Goal: Task Accomplishment & Management: Manage account settings

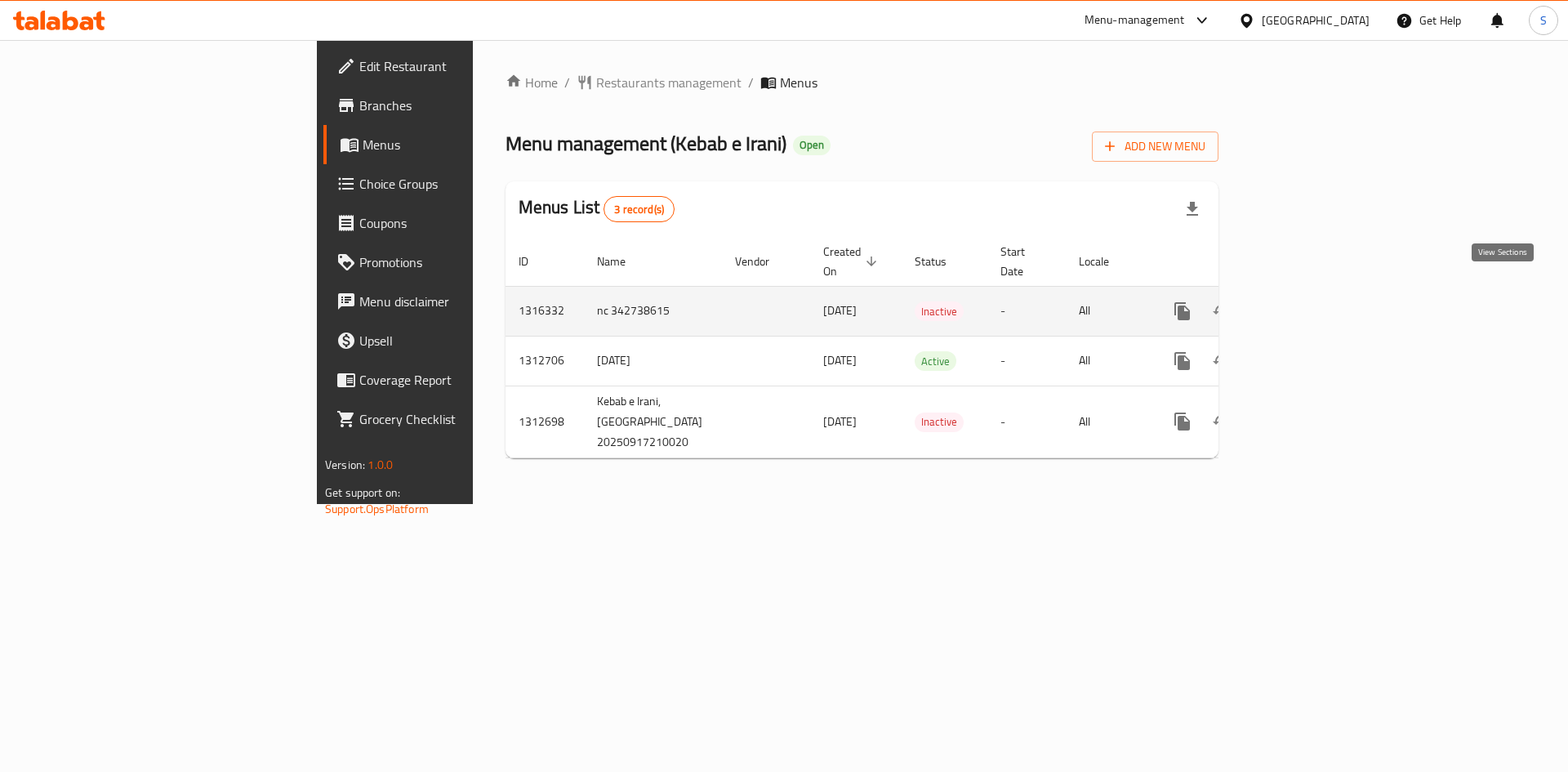
click at [1310, 301] on icon "enhanced table" at bounding box center [1300, 311] width 19 height 19
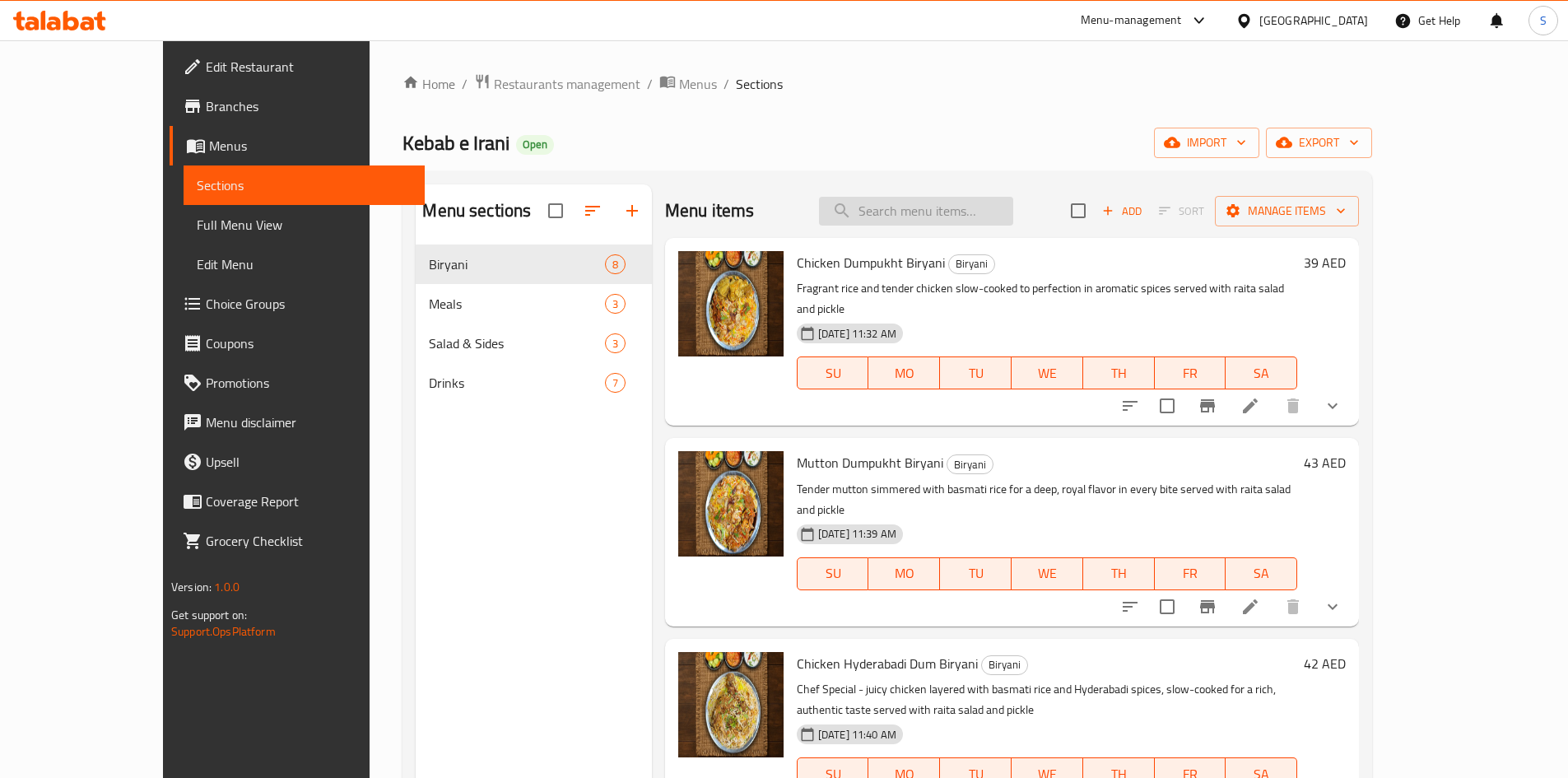
click at [976, 207] on input "search" at bounding box center [916, 210] width 195 height 29
paste input "Chicken Dumpukht Biryani"
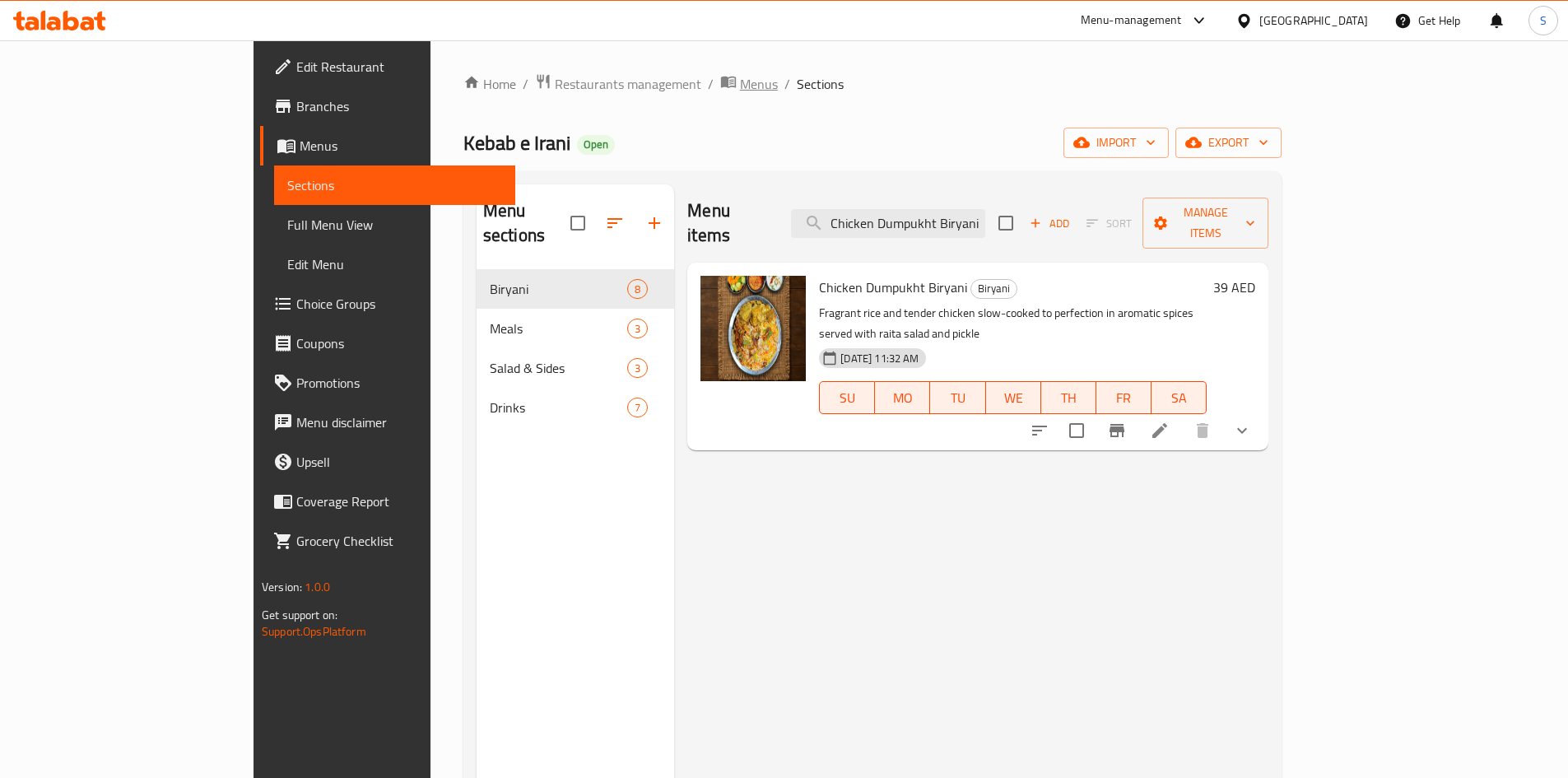
type input "Chicken Dumpukht Biryani"
click at [740, 90] on span "Menus" at bounding box center [759, 84] width 38 height 19
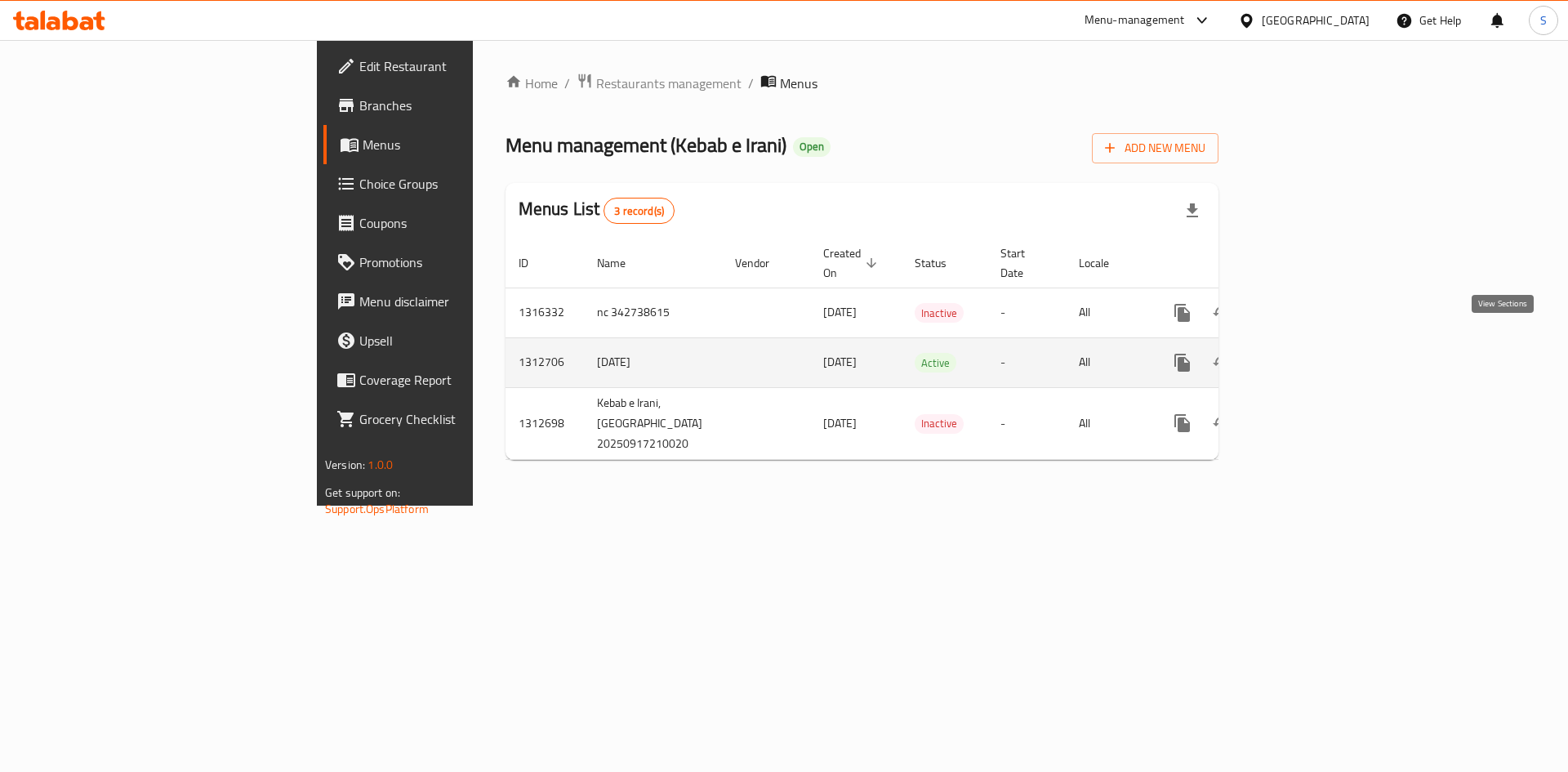
click at [1320, 346] on link "enhanced table" at bounding box center [1300, 362] width 39 height 39
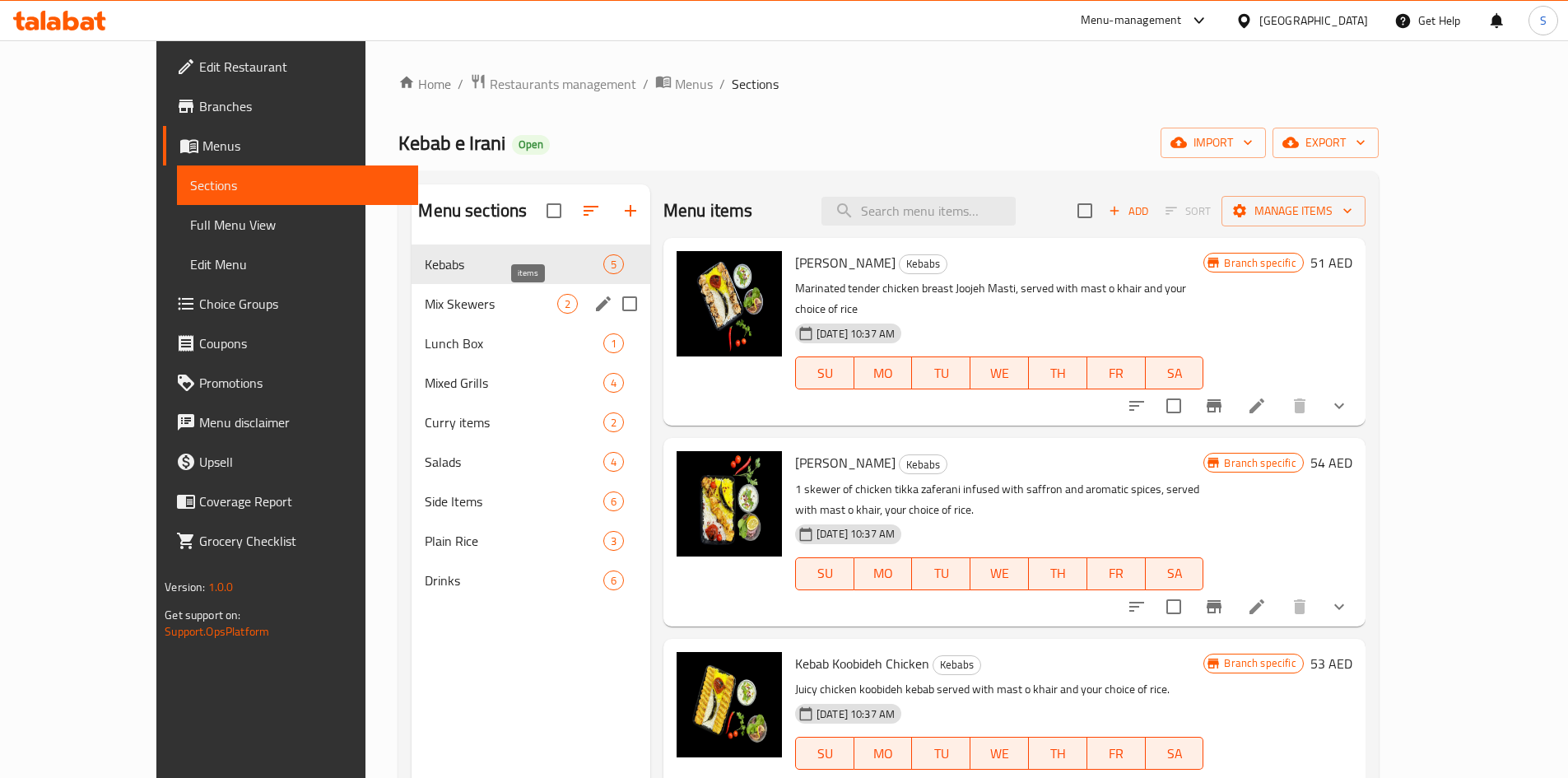
click at [521, 319] on div "Mix Skewers 2" at bounding box center [531, 303] width 239 height 40
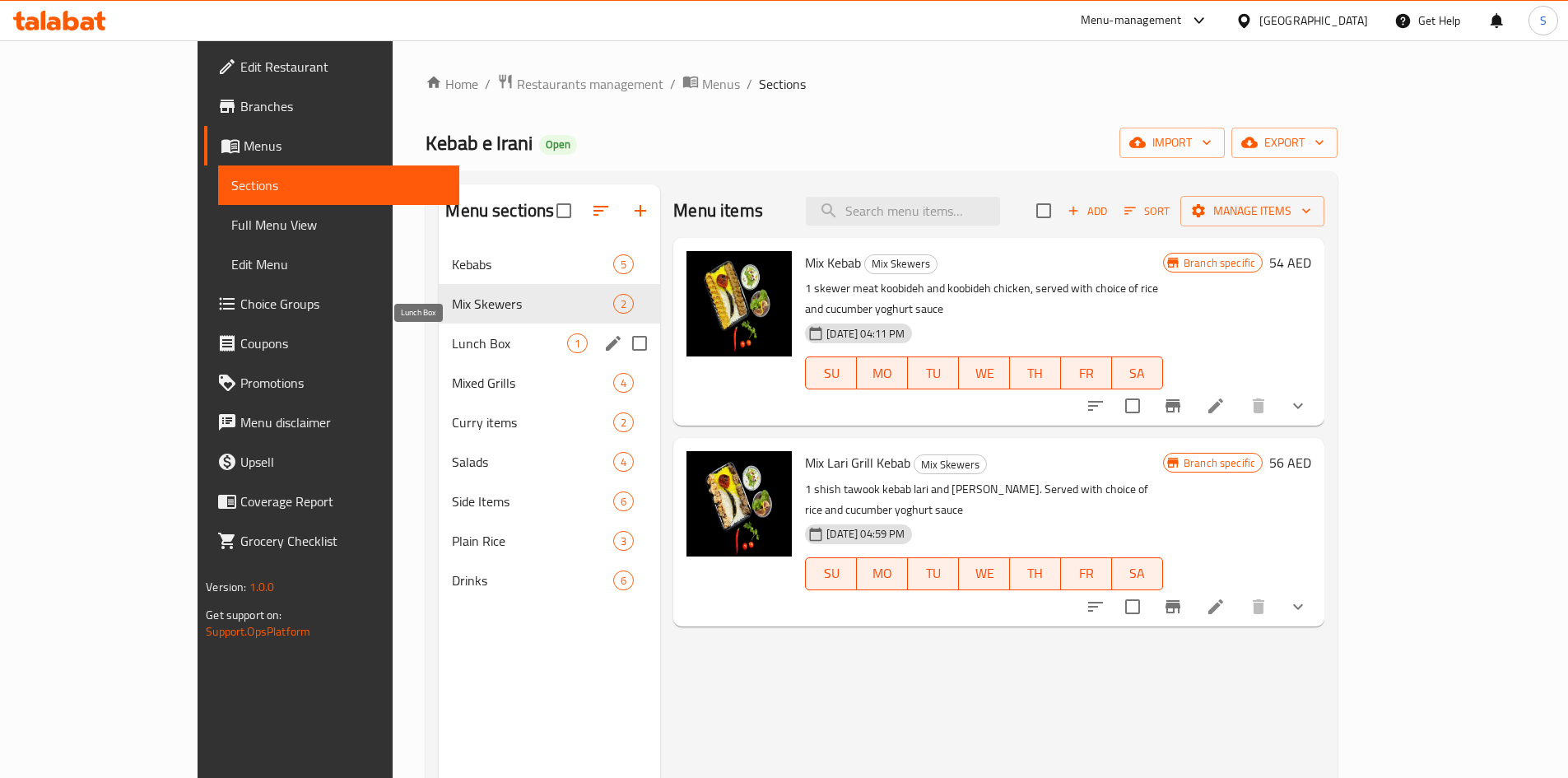
click at [439, 361] on div "Lunch Box 1" at bounding box center [549, 343] width 221 height 40
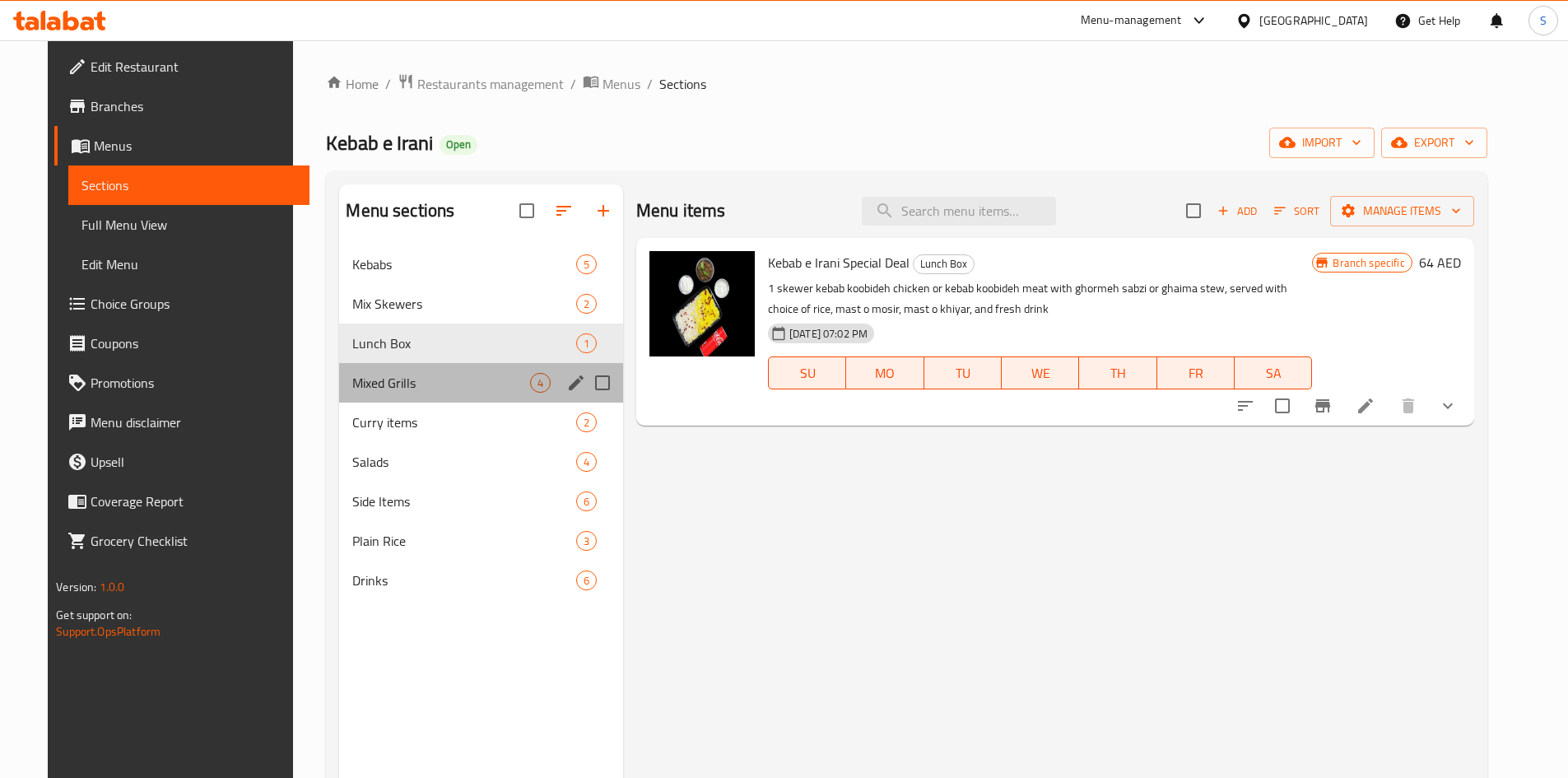
click at [433, 393] on div "Mixed Grills 4" at bounding box center [480, 382] width 284 height 40
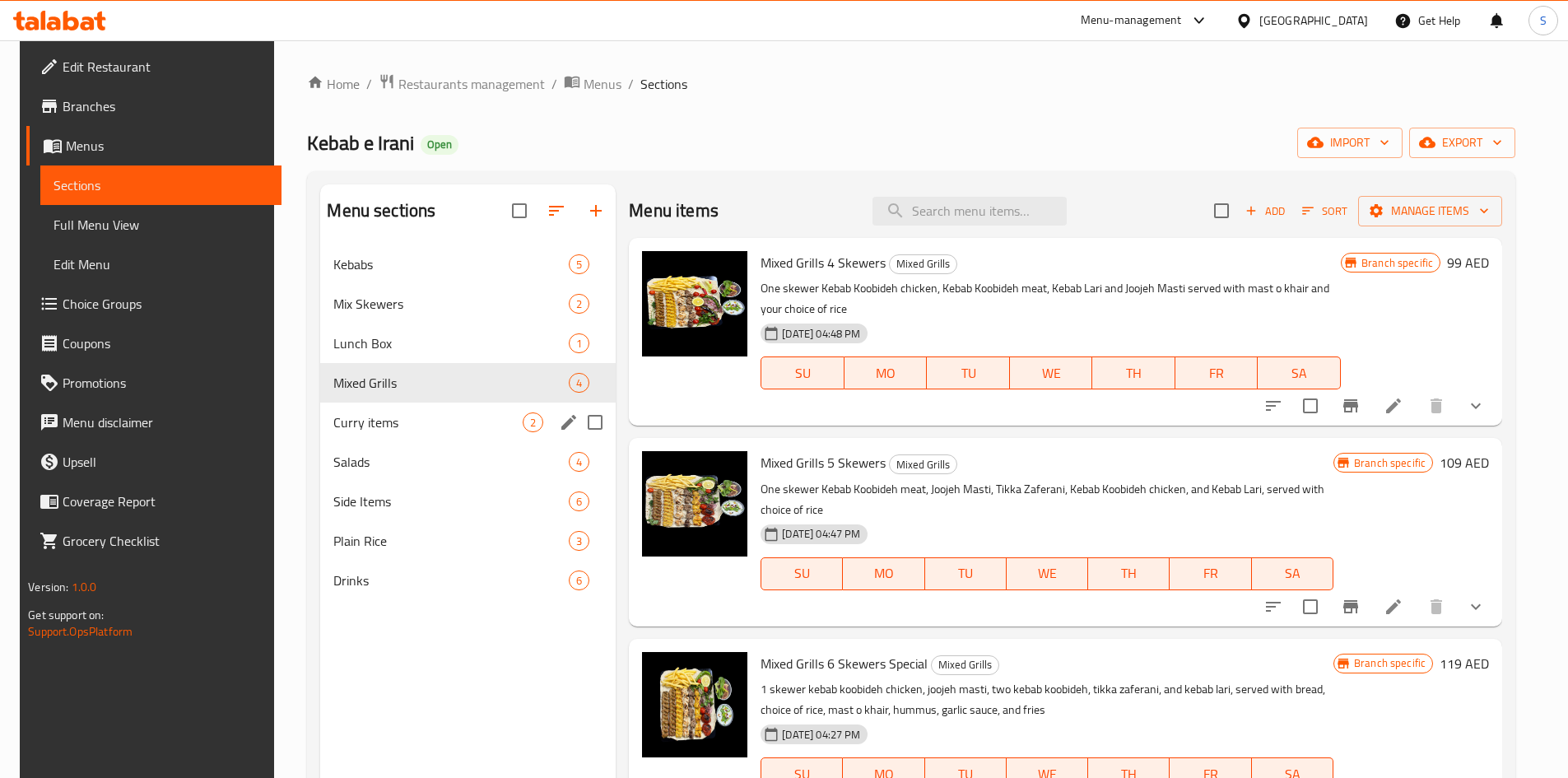
click at [421, 433] on div "[PERSON_NAME] items 2" at bounding box center [468, 422] width 295 height 40
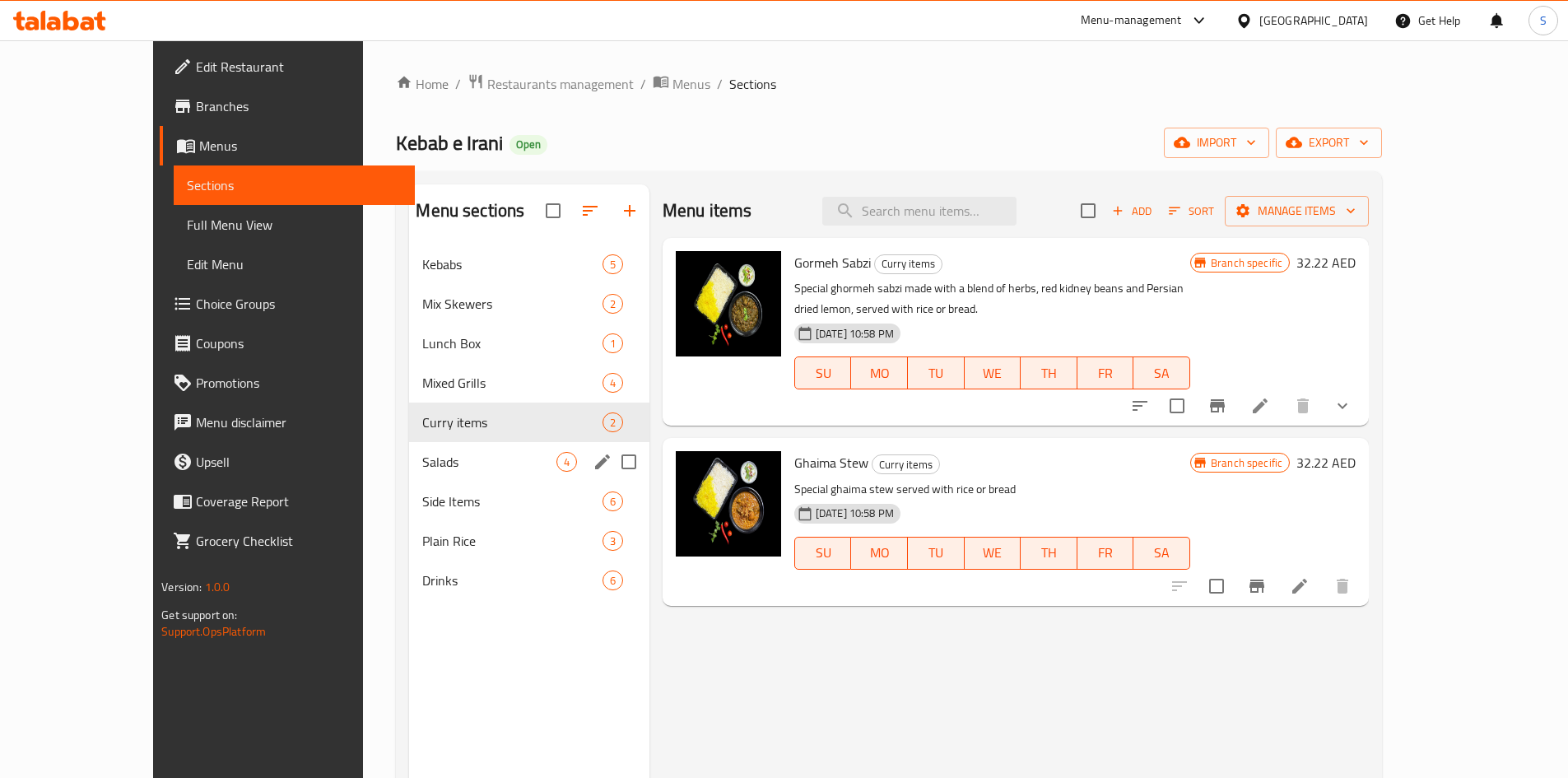
click at [414, 478] on div "Salads 4" at bounding box center [529, 461] width 240 height 40
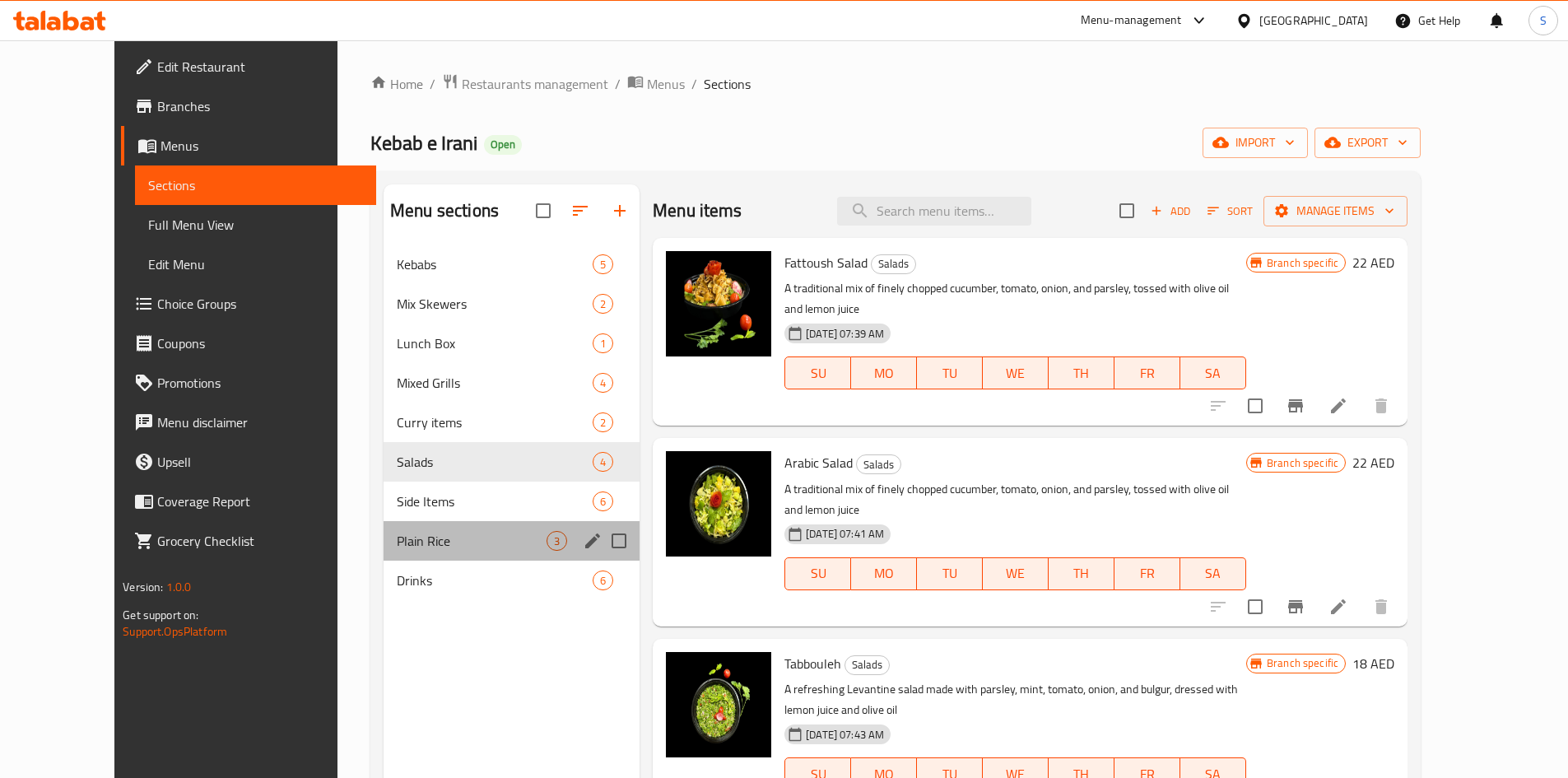
click at [405, 524] on div "Plain Rice 3" at bounding box center [511, 540] width 256 height 40
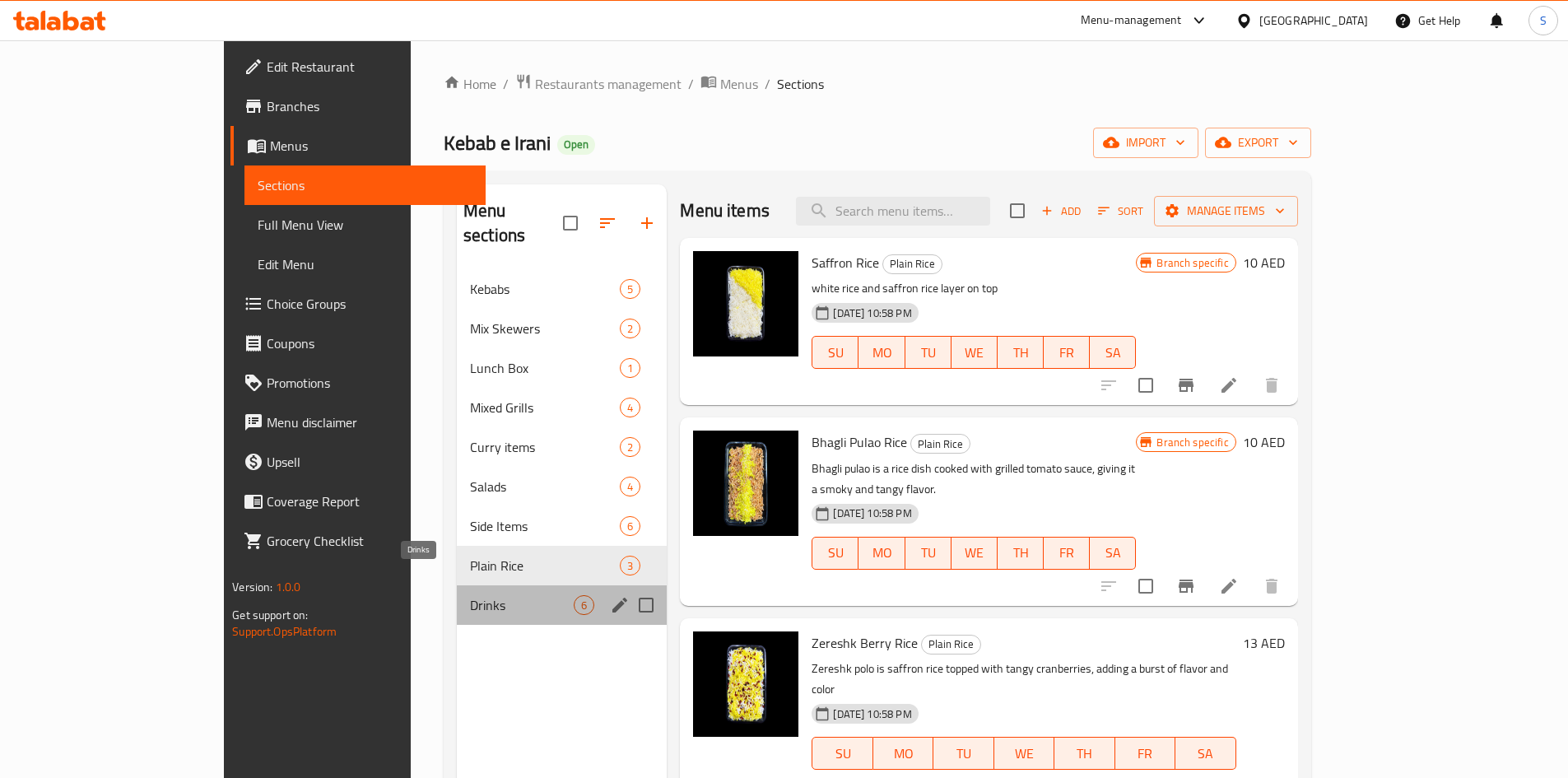
click at [470, 595] on span "Drinks" at bounding box center [521, 605] width 103 height 19
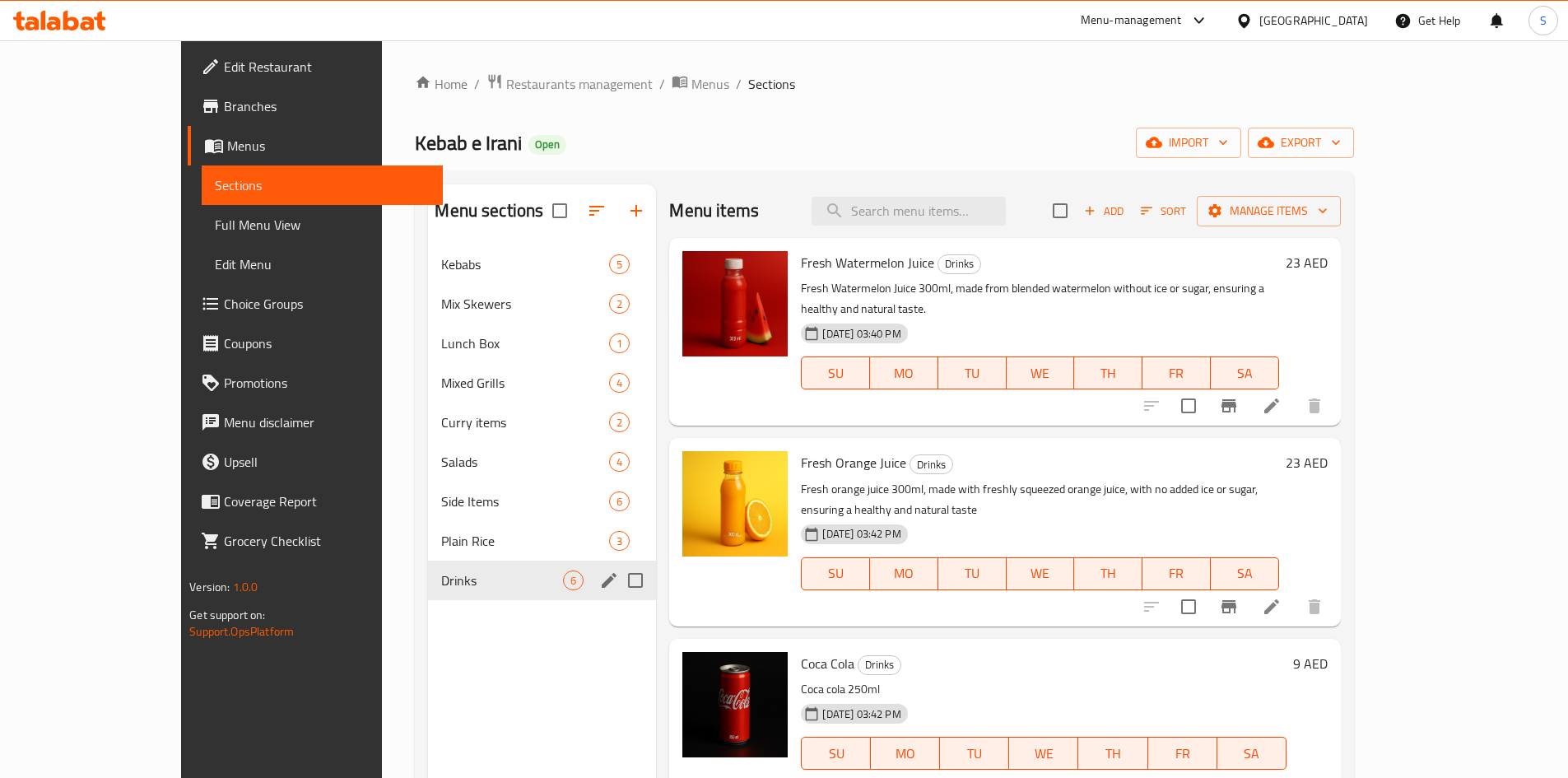
click at [428, 593] on div "Drinks 6" at bounding box center [542, 580] width 228 height 40
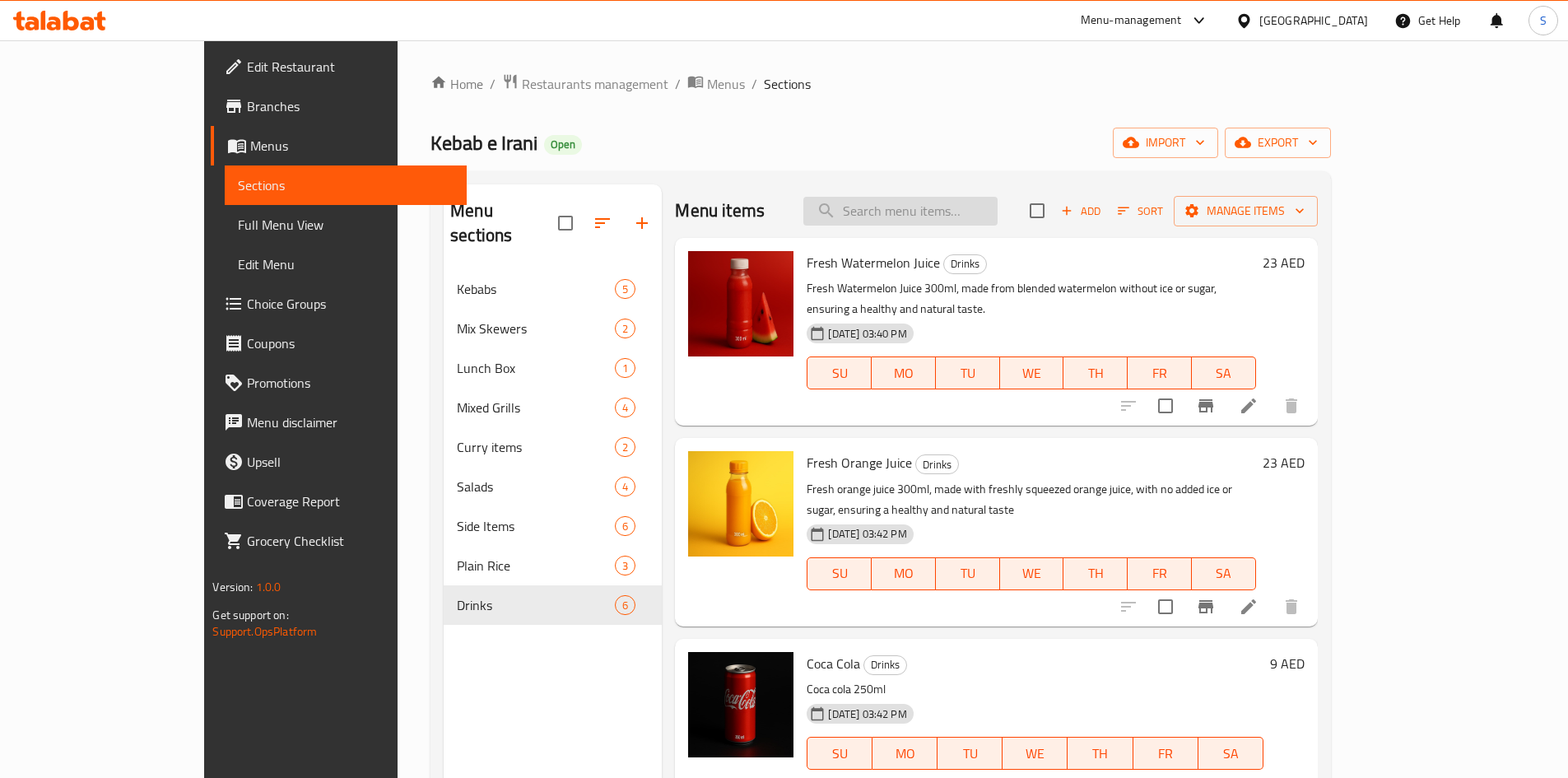
click at [964, 225] on input "search" at bounding box center [900, 210] width 195 height 29
paste input "2 mini biryani's for 1"
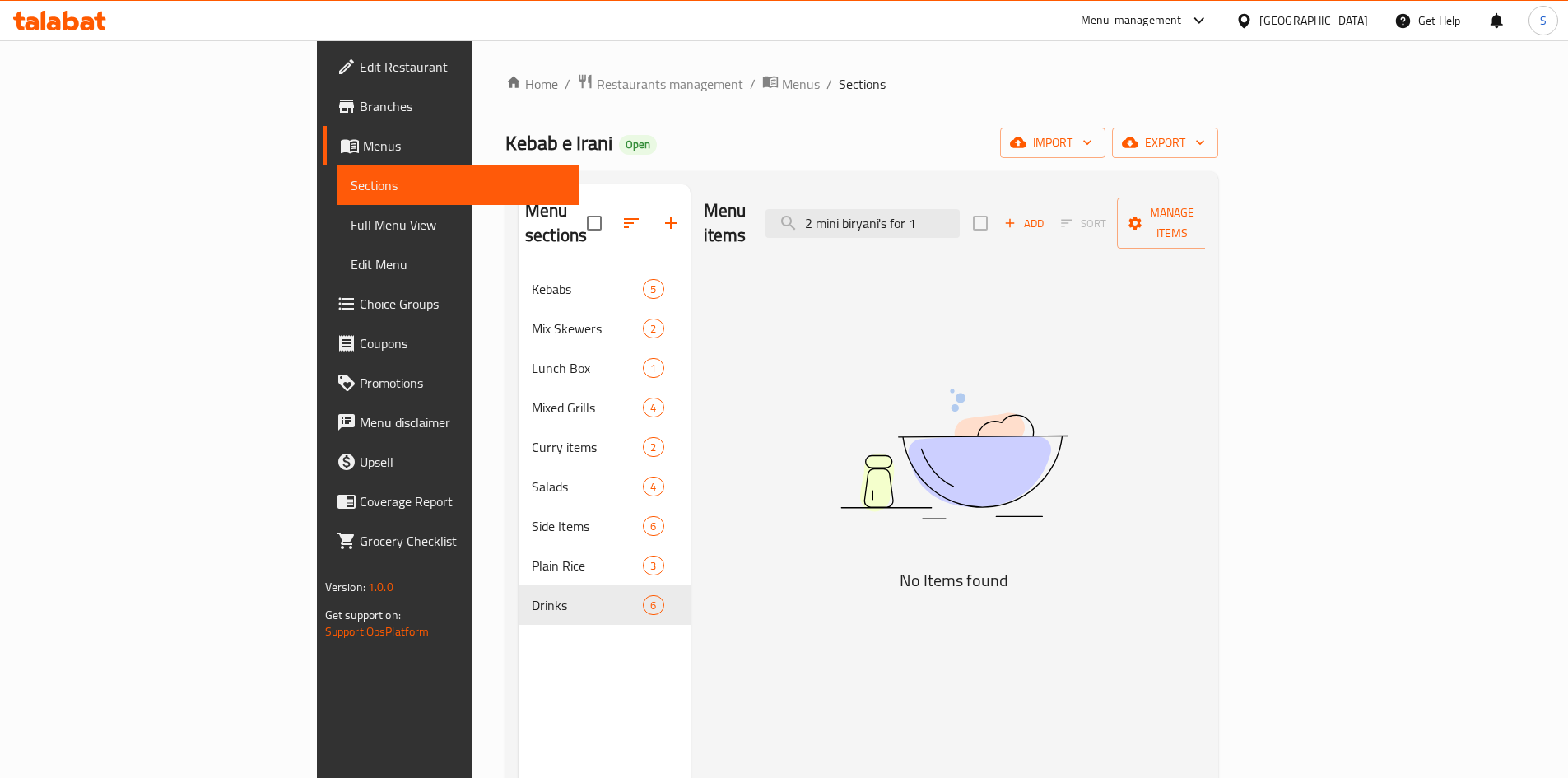
type input "2 mini biryani's for 1"
click at [363, 142] on span "Menus" at bounding box center [463, 146] width 203 height 19
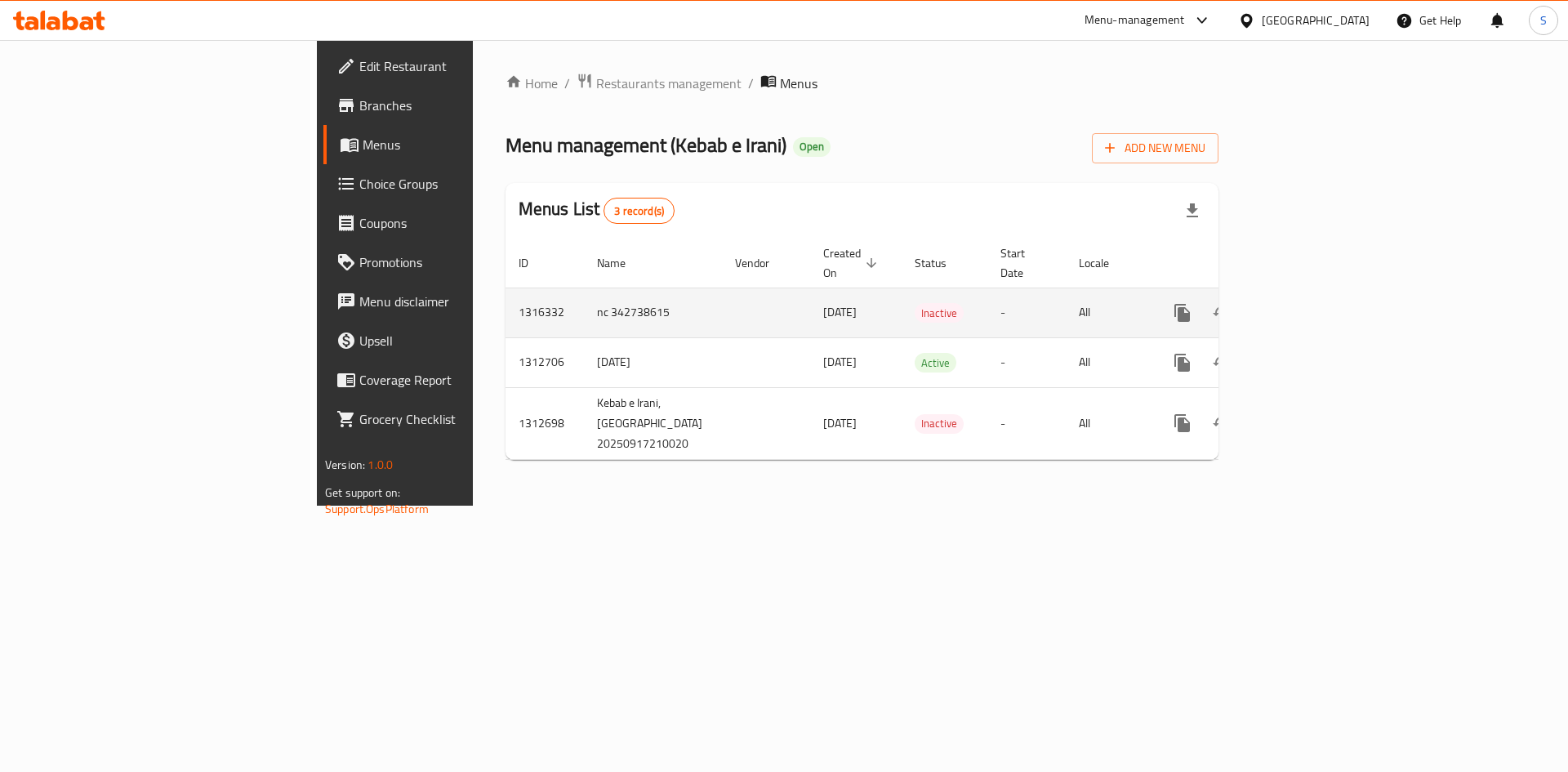
click at [1310, 303] on icon "enhanced table" at bounding box center [1300, 312] width 19 height 19
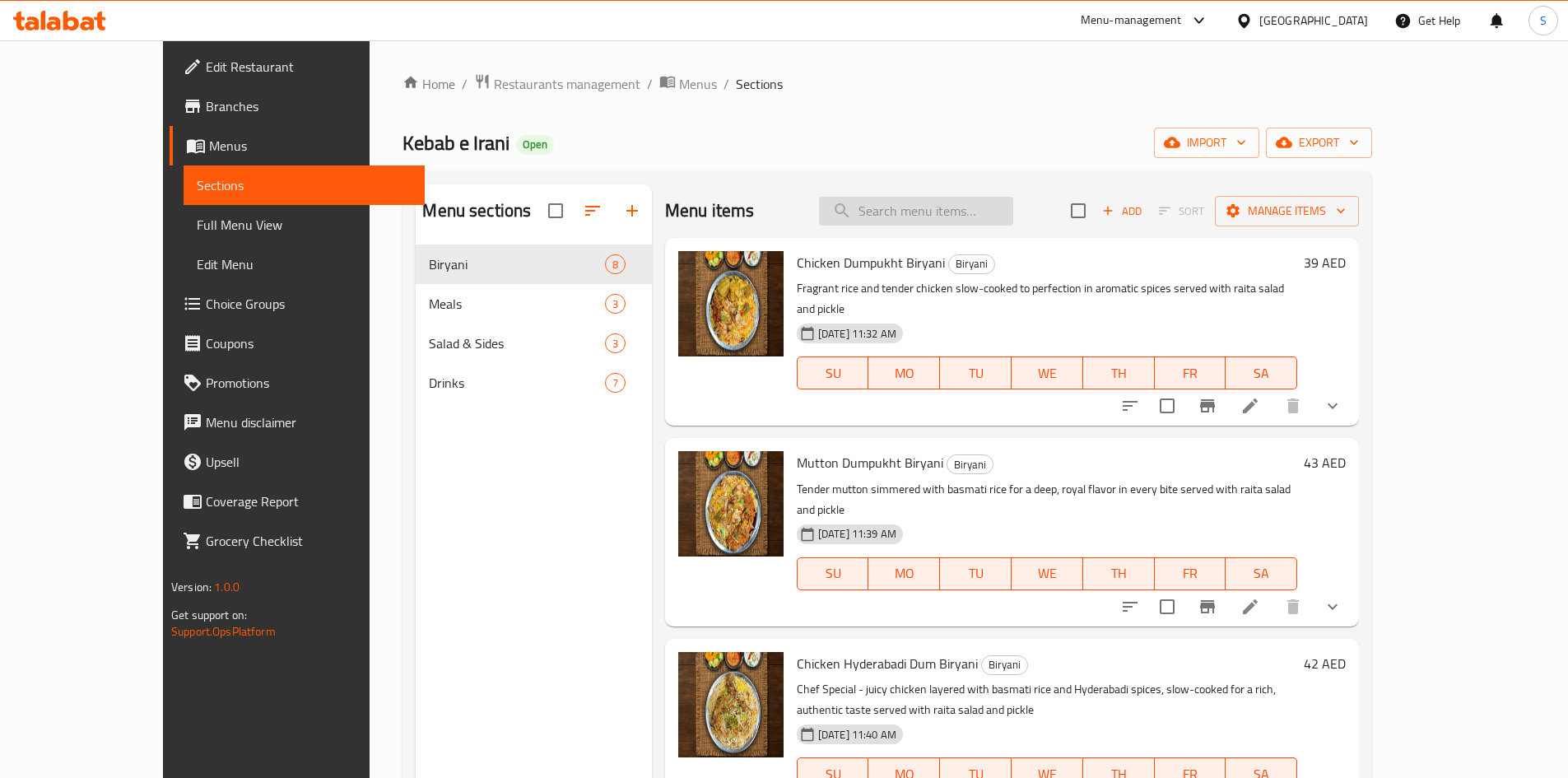
click at [978, 216] on input "search" at bounding box center [916, 210] width 195 height 29
paste input "2 mini biryani's for 1"
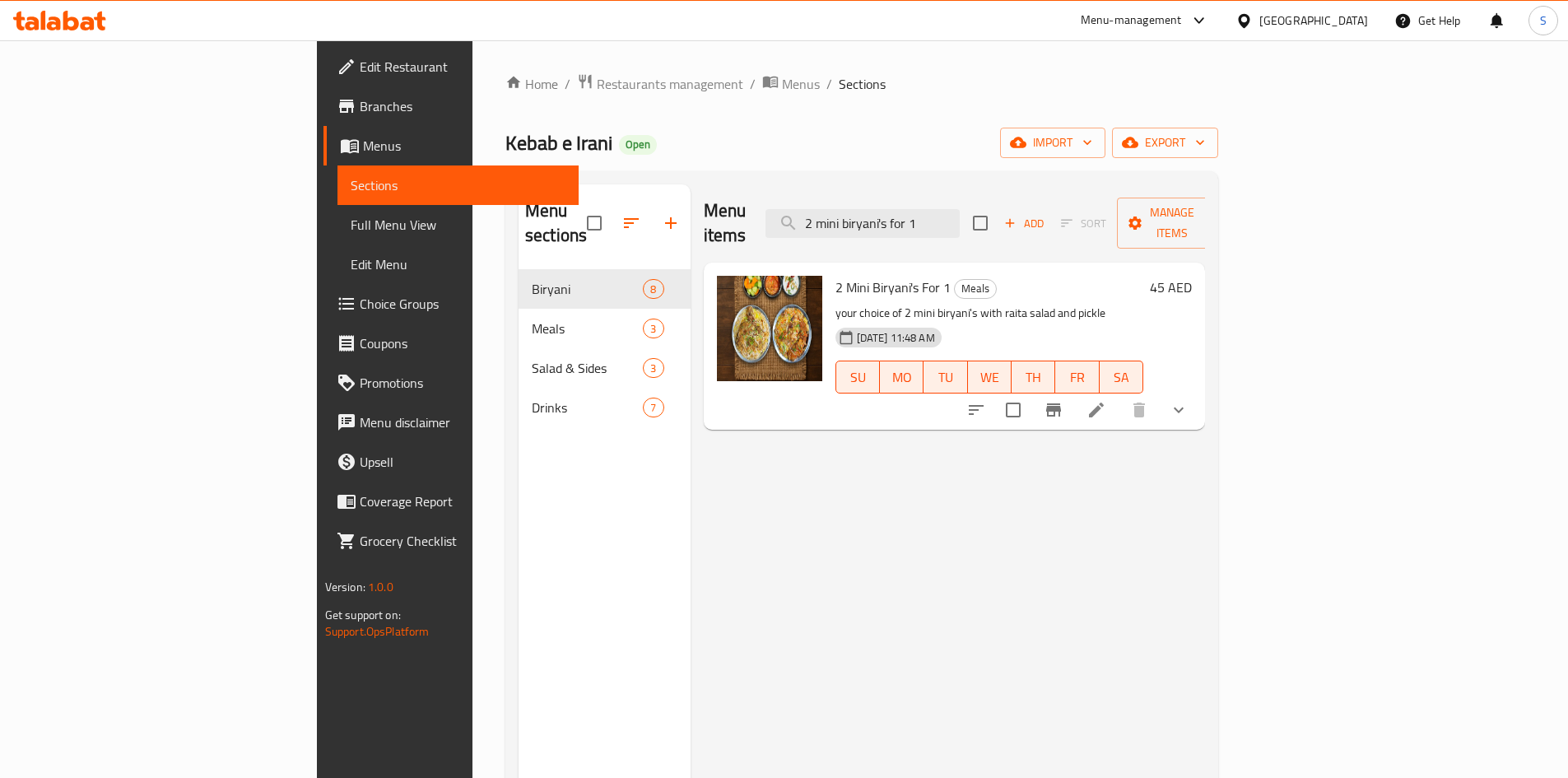
type input "2 mini biryani's for 1"
click at [324, 135] on link "Menus" at bounding box center [451, 145] width 256 height 40
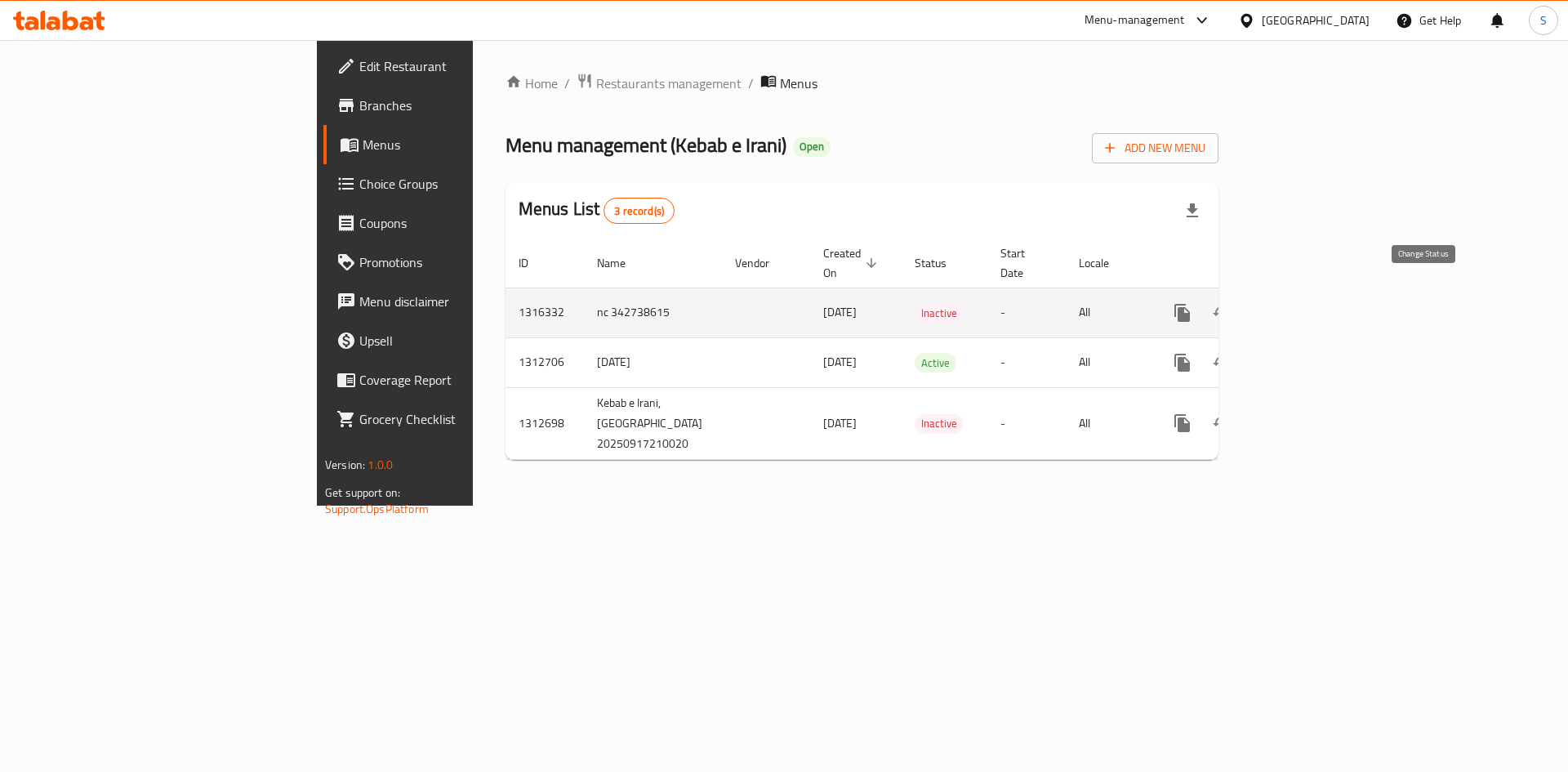
click at [1231, 303] on icon "enhanced table" at bounding box center [1221, 312] width 19 height 19
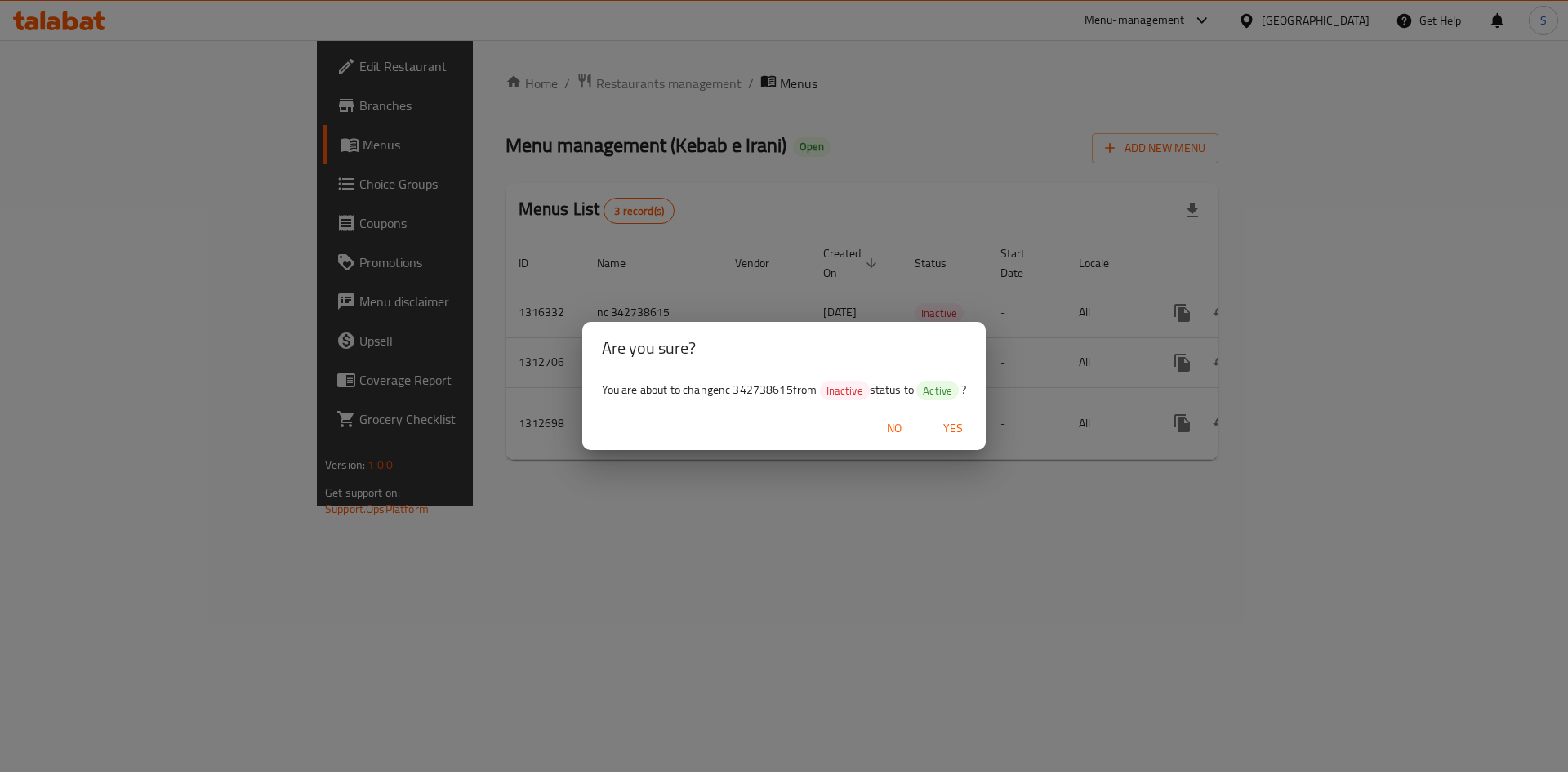
click at [956, 432] on span "Yes" at bounding box center [953, 428] width 39 height 20
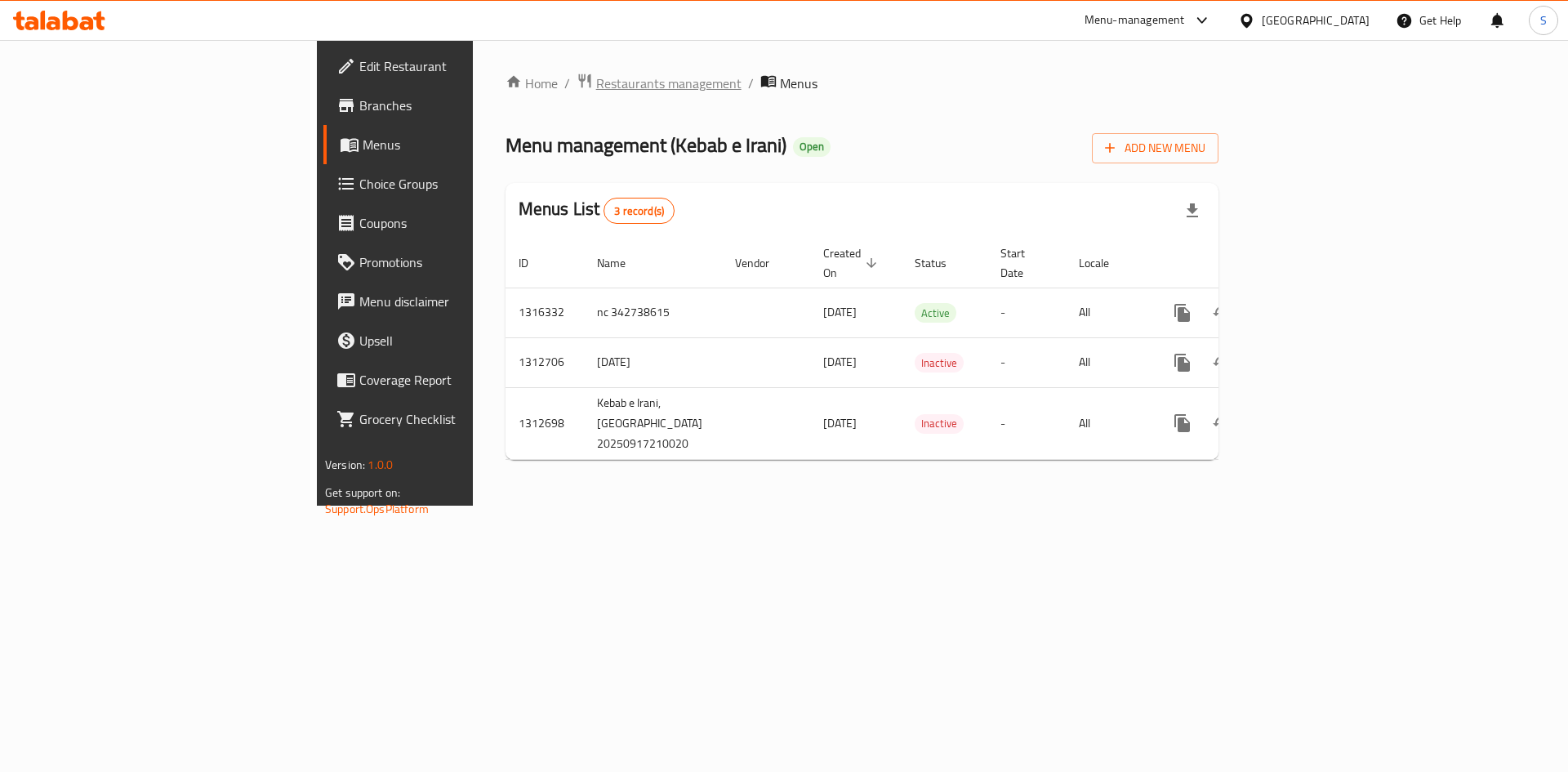
click at [596, 85] on span "Restaurants management" at bounding box center [669, 83] width 146 height 19
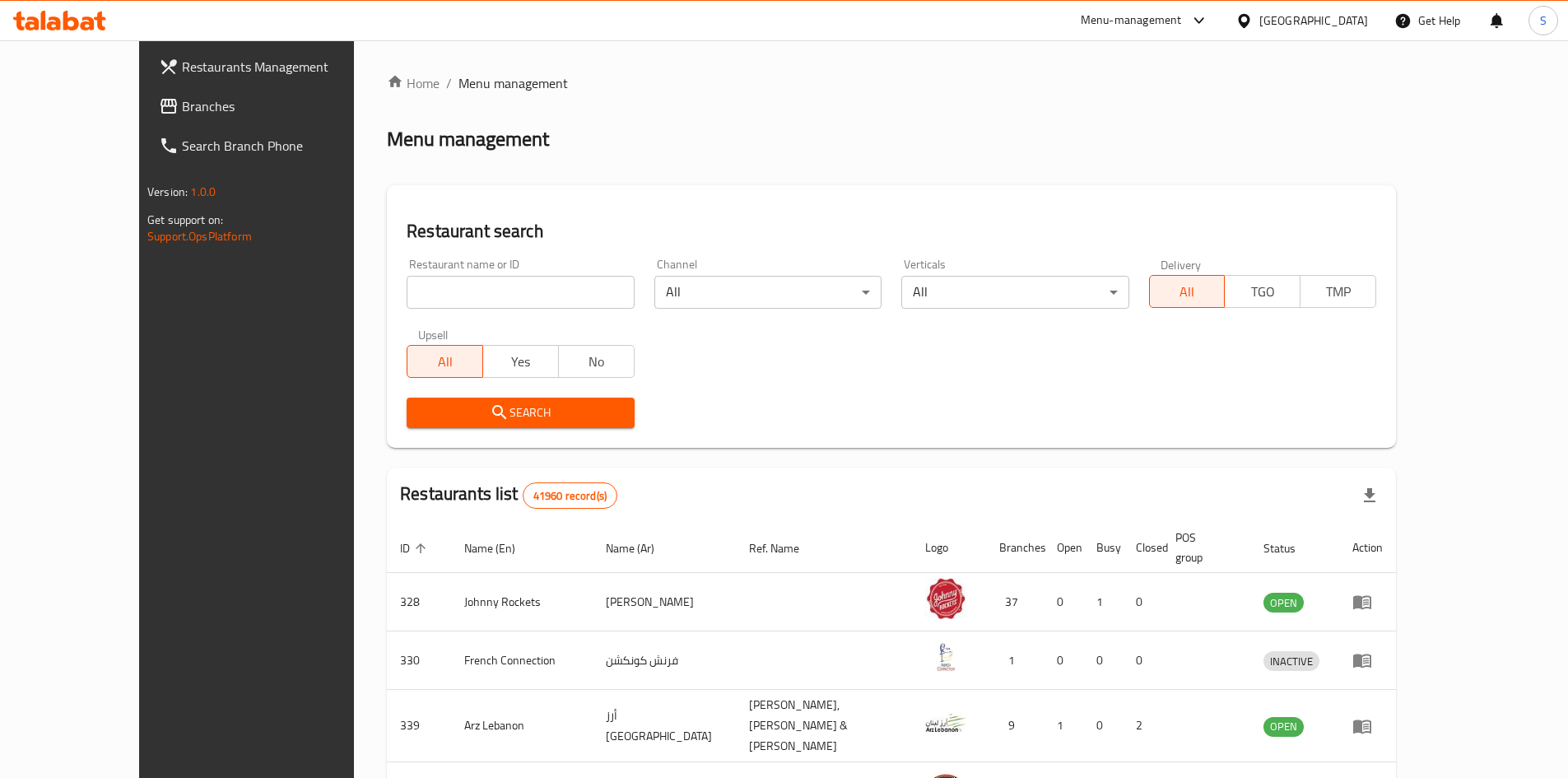
click at [1334, 11] on div "[GEOGRAPHIC_DATA]" at bounding box center [1313, 20] width 109 height 18
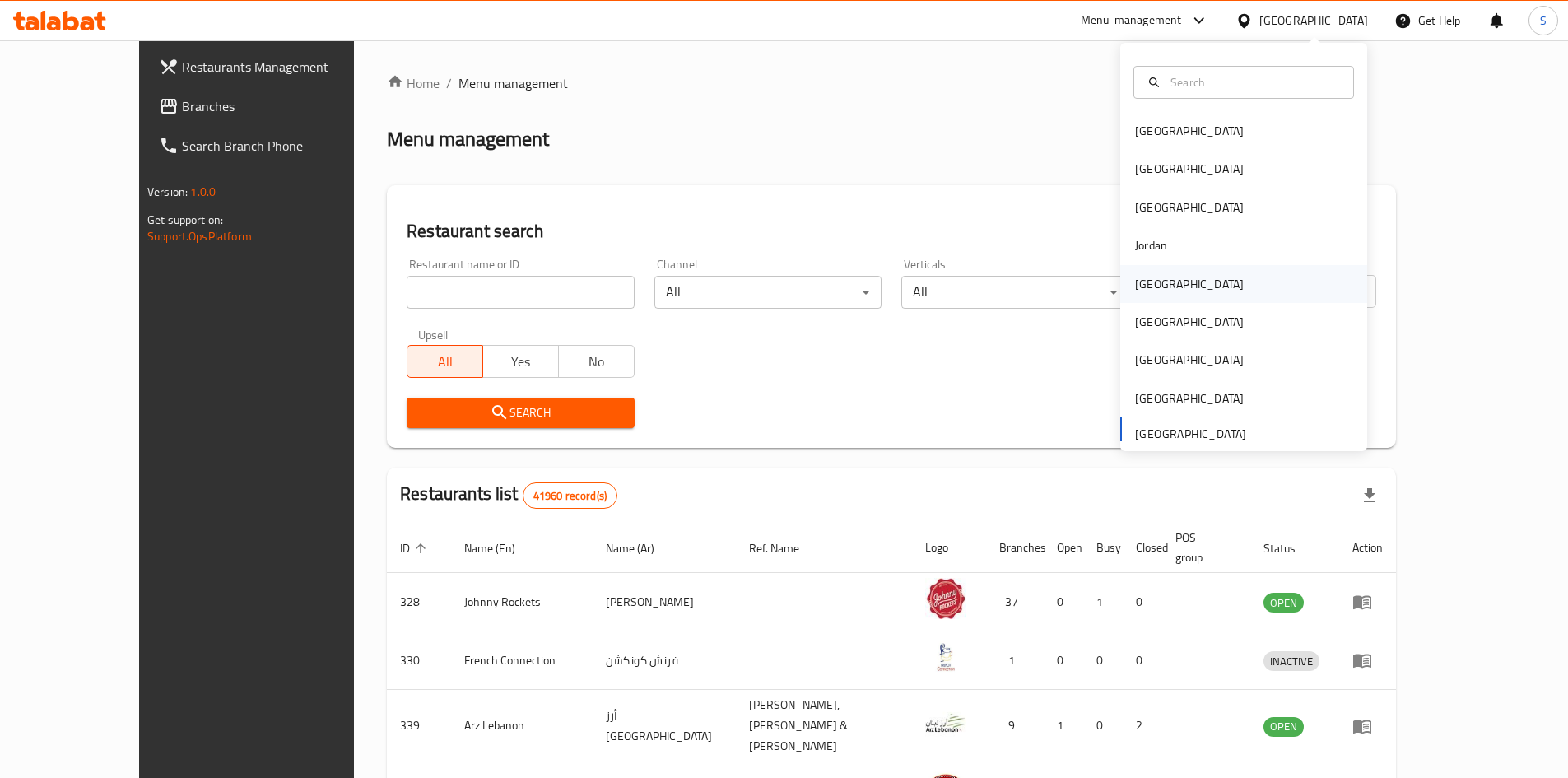
click at [1166, 283] on div "[GEOGRAPHIC_DATA]" at bounding box center [1189, 284] width 135 height 38
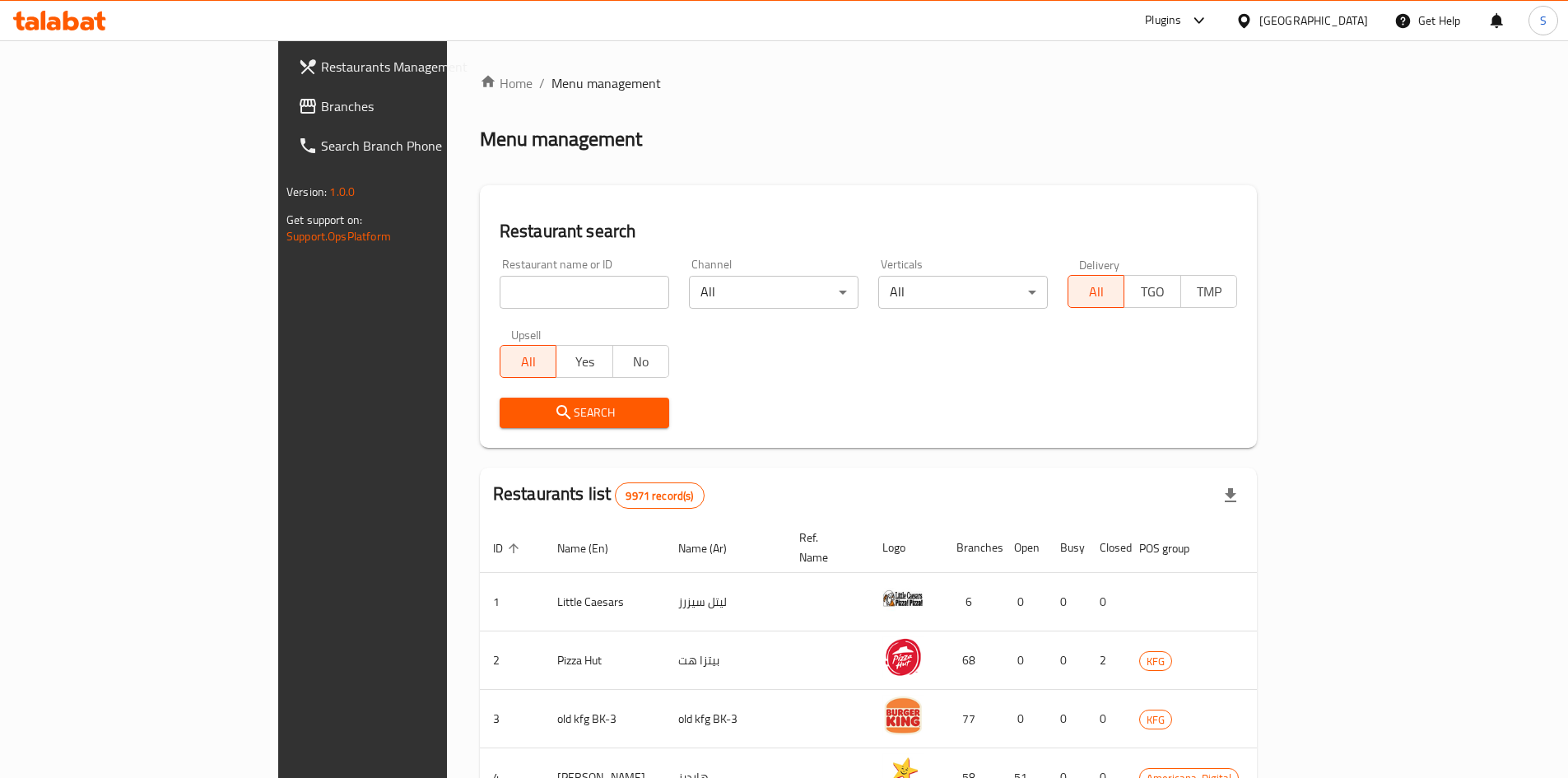
click at [321, 110] on span "Branches" at bounding box center [424, 106] width 206 height 19
